Goal: Information Seeking & Learning: Compare options

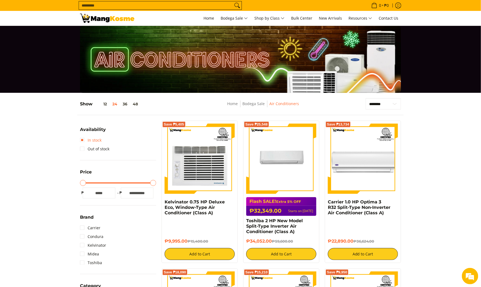
click at [82, 137] on link "In stock" at bounding box center [91, 140] width 22 height 9
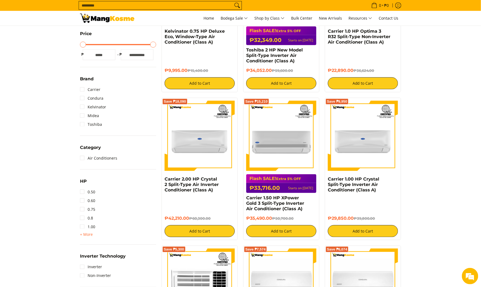
scroll to position [244, 0]
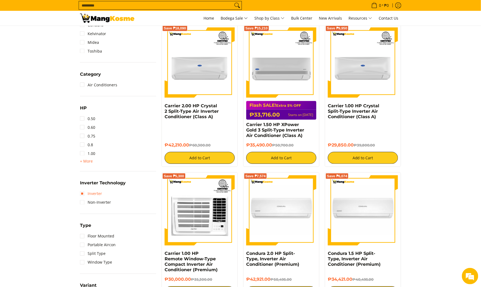
click at [81, 191] on link "Inverter" at bounding box center [91, 193] width 22 height 9
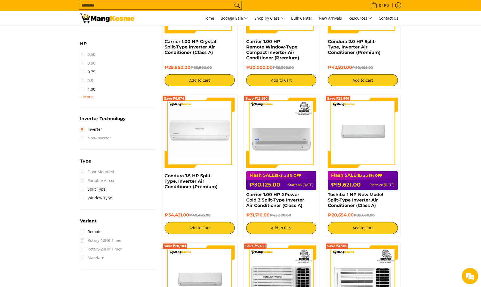
scroll to position [308, 0]
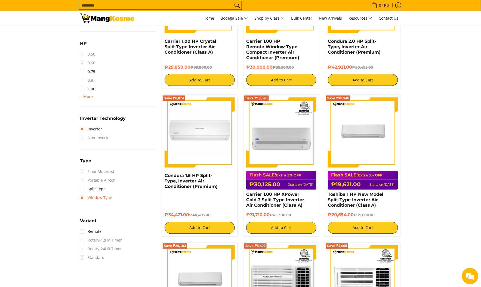
click at [84, 199] on link "Window Type" at bounding box center [96, 198] width 32 height 9
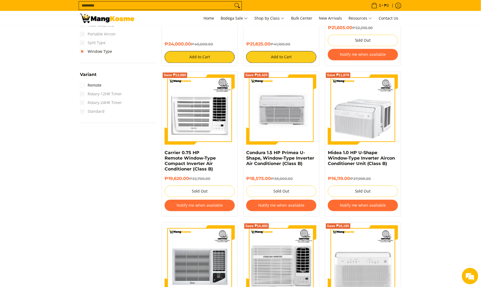
scroll to position [464, 0]
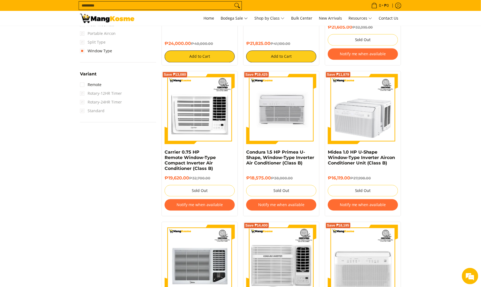
click at [415, 133] on section "**********" at bounding box center [240, 143] width 481 height 1029
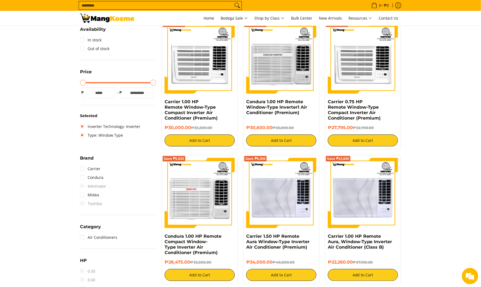
scroll to position [0, 0]
